Goal: Book appointment/travel/reservation

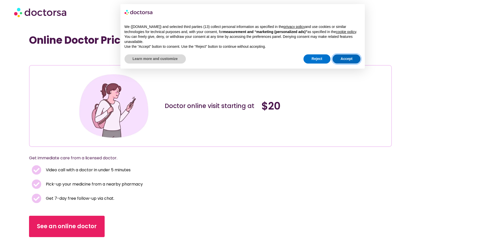
click at [344, 62] on button "Accept" at bounding box center [346, 58] width 28 height 9
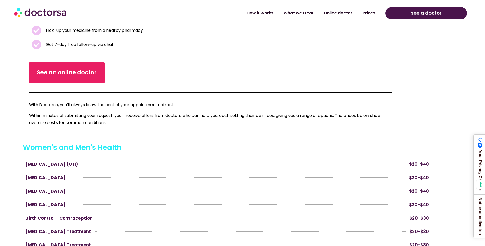
scroll to position [151, 0]
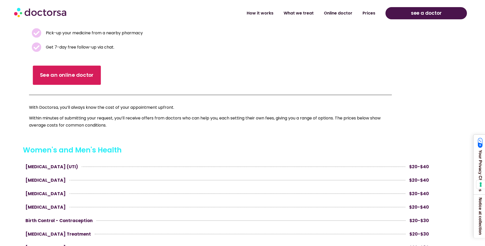
click at [72, 78] on span "See an online doctor" at bounding box center [67, 75] width 54 height 7
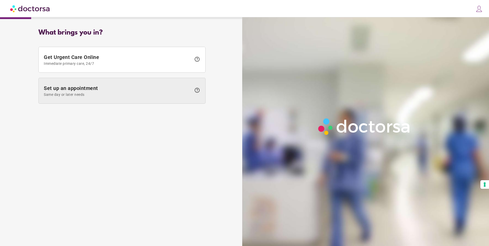
click at [112, 92] on span "Set up an appointment Same day or later needs" at bounding box center [118, 90] width 148 height 11
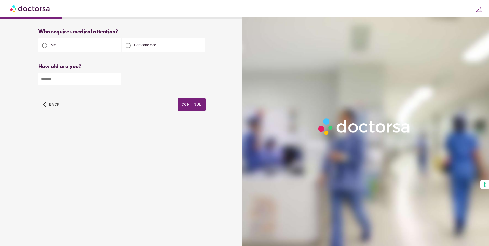
click at [94, 80] on input "number" at bounding box center [79, 79] width 83 height 12
type input "**"
click at [190, 109] on span "button" at bounding box center [191, 104] width 28 height 13
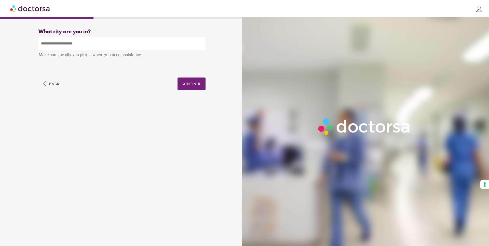
click at [109, 45] on input "text" at bounding box center [121, 43] width 167 height 12
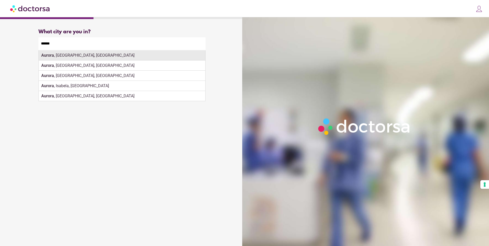
click at [112, 57] on div "Aurora , [GEOGRAPHIC_DATA], [GEOGRAPHIC_DATA]" at bounding box center [122, 55] width 166 height 10
type input "**********"
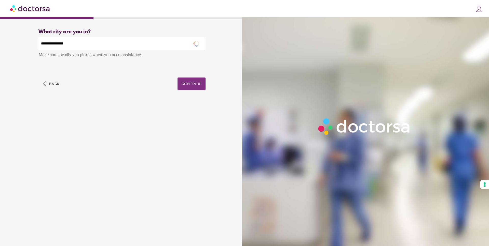
click at [187, 83] on span "Continue" at bounding box center [191, 84] width 20 height 4
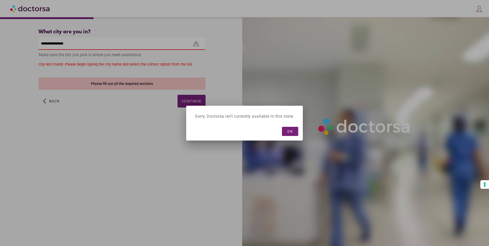
click at [134, 109] on div at bounding box center [244, 123] width 489 height 246
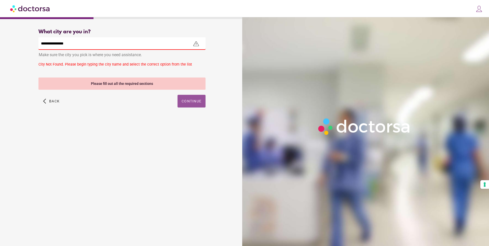
click at [94, 41] on input "**********" at bounding box center [121, 43] width 167 height 12
click at [84, 59] on div "Aurora, [GEOGRAPHIC_DATA], [GEOGRAPHIC_DATA]" at bounding box center [122, 55] width 166 height 10
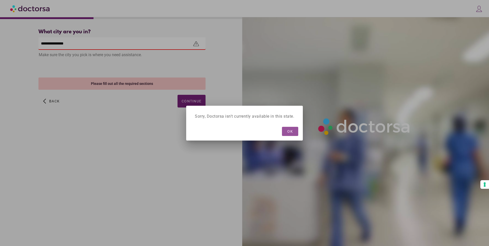
click at [289, 131] on span "OK" at bounding box center [290, 132] width 6 height 4
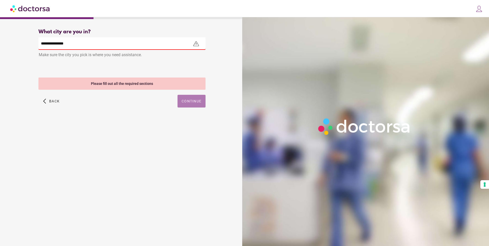
click at [193, 103] on span "Continue" at bounding box center [191, 101] width 20 height 4
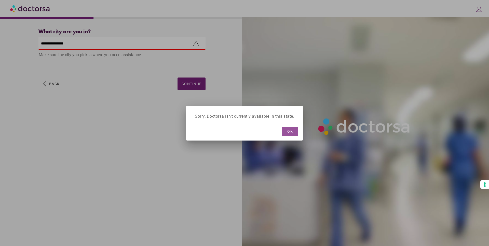
click at [290, 130] on span "OK" at bounding box center [290, 132] width 6 height 4
